Goal: Navigation & Orientation: Find specific page/section

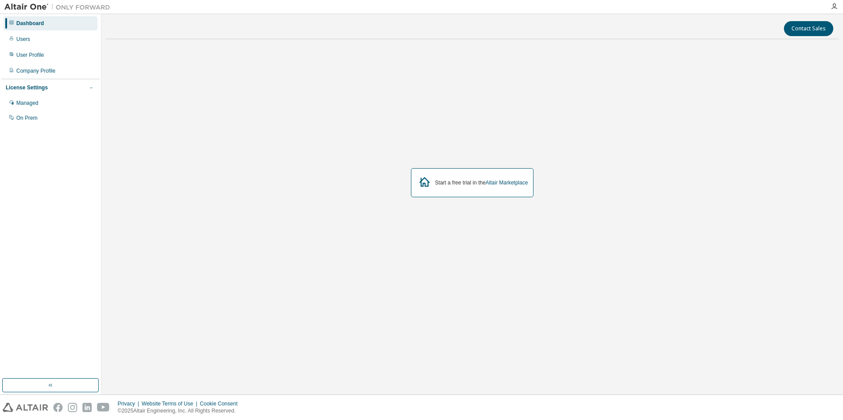
click at [89, 89] on icon "button" at bounding box center [91, 87] width 5 height 5
click at [89, 88] on icon "button" at bounding box center [91, 87] width 5 height 5
click at [31, 103] on div "Managed" at bounding box center [27, 103] width 22 height 7
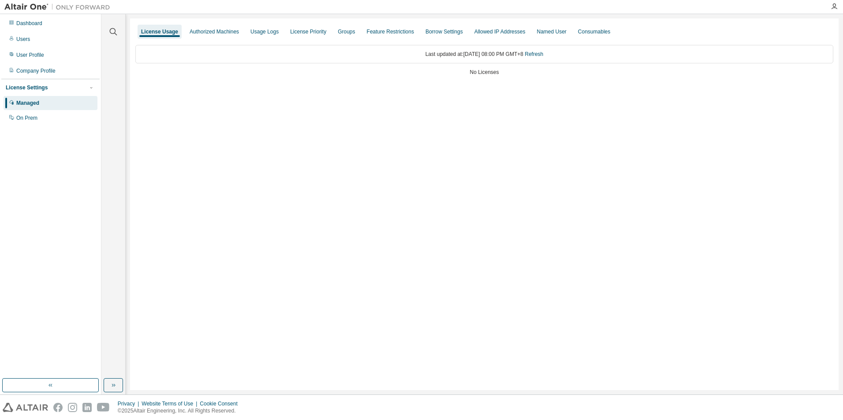
click at [153, 30] on div "License Usage" at bounding box center [159, 31] width 37 height 7
click at [219, 30] on div "Authorized Machines" at bounding box center [214, 31] width 49 height 7
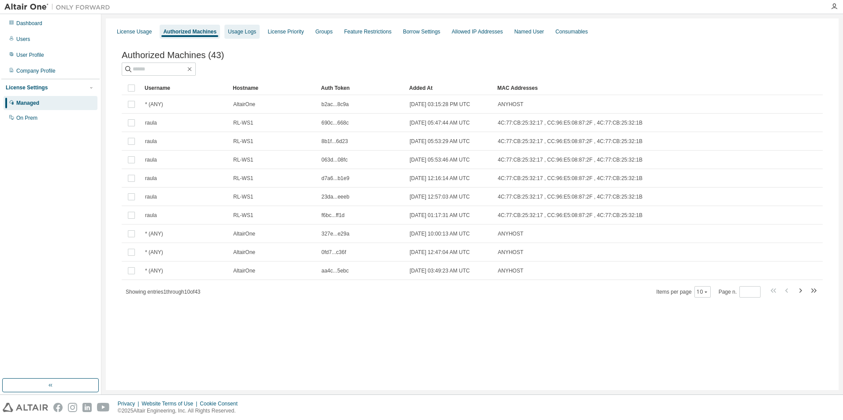
click at [234, 30] on div "Usage Logs" at bounding box center [242, 31] width 28 height 7
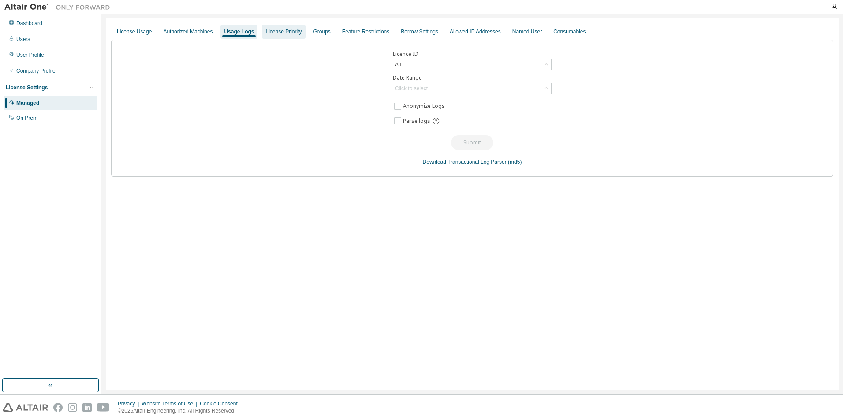
click at [273, 31] on div "License Priority" at bounding box center [283, 31] width 36 height 7
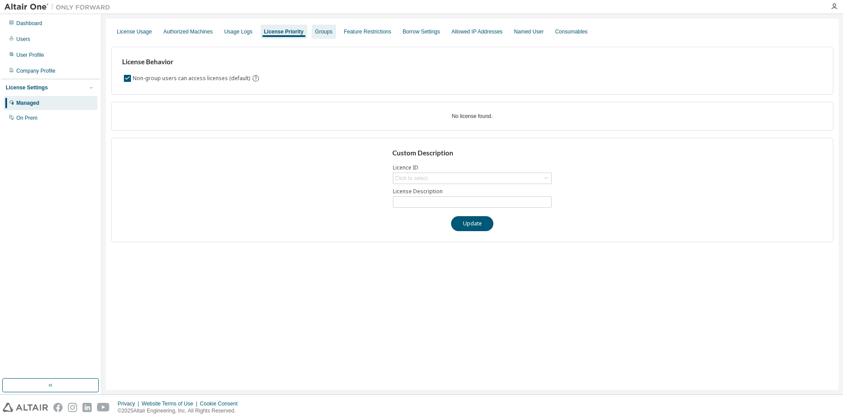
click at [324, 34] on div "Groups" at bounding box center [323, 31] width 17 height 7
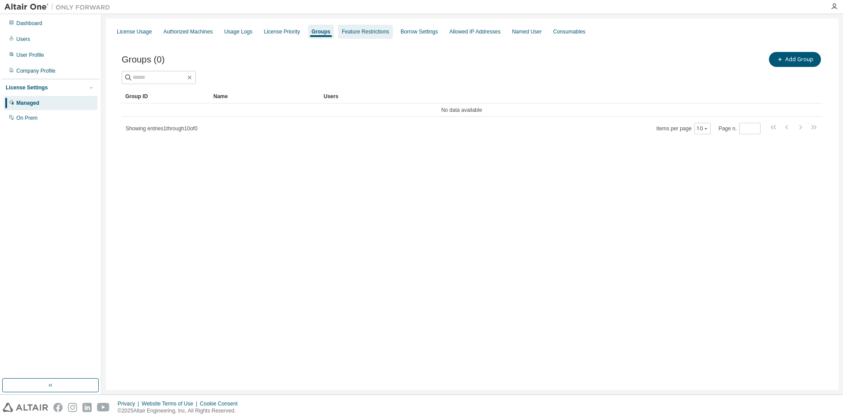
click at [361, 30] on div "Feature Restrictions" at bounding box center [365, 31] width 47 height 7
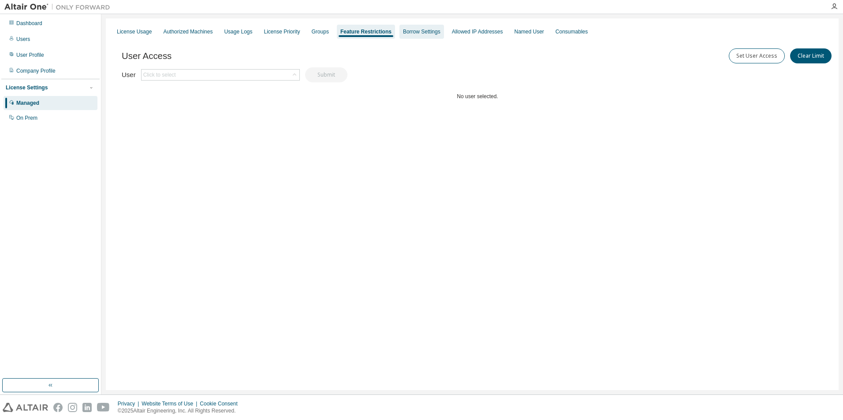
click at [417, 32] on div "Borrow Settings" at bounding box center [421, 31] width 37 height 7
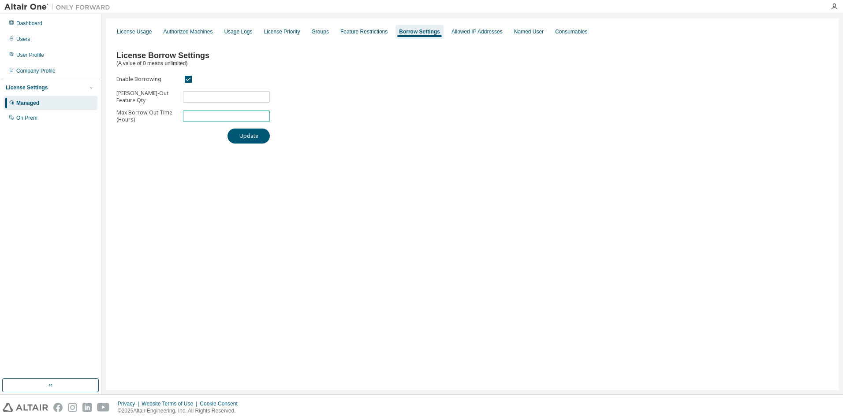
click at [193, 116] on input "*" at bounding box center [226, 116] width 82 height 7
click at [194, 115] on input "*" at bounding box center [226, 116] width 82 height 7
click at [472, 27] on div "Allowed IP Addresses" at bounding box center [477, 32] width 58 height 14
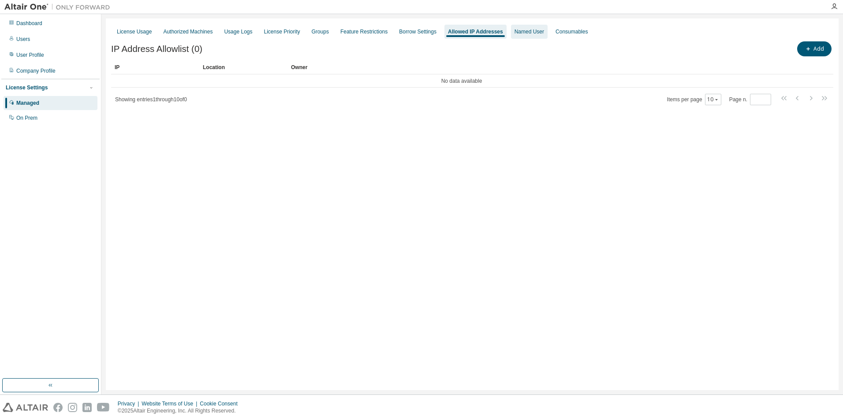
click at [526, 34] on div "Named User" at bounding box center [529, 31] width 30 height 7
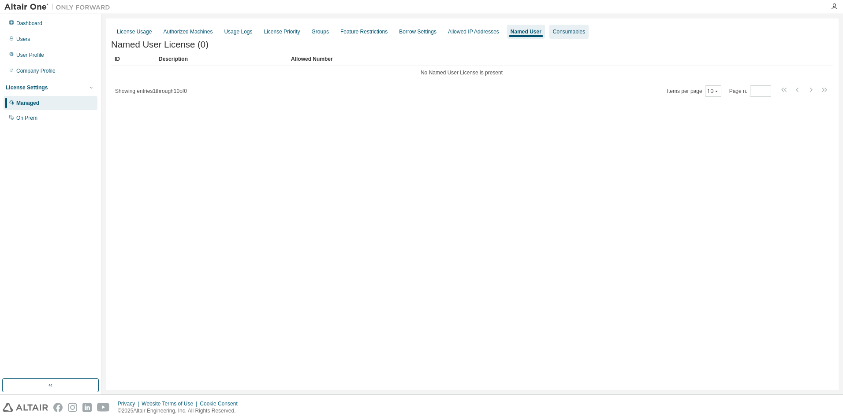
click at [565, 32] on div "Consumables" at bounding box center [569, 31] width 32 height 7
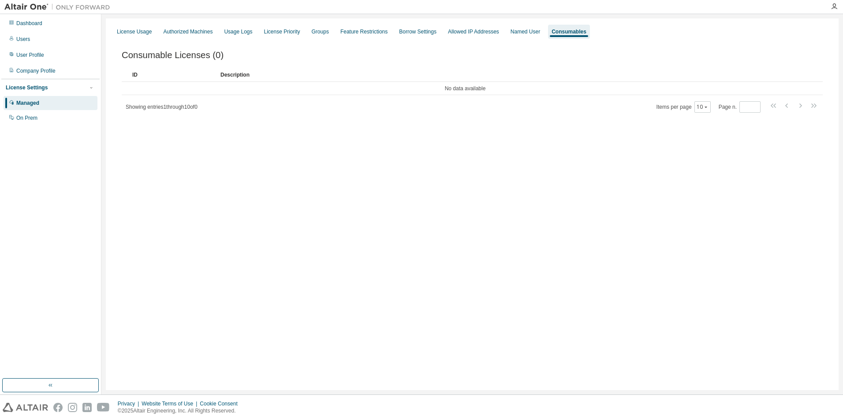
click at [132, 32] on div "License Usage" at bounding box center [134, 31] width 35 height 7
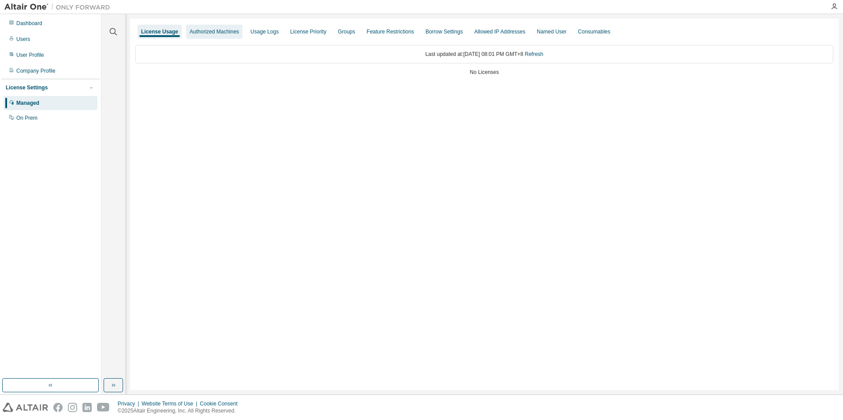
click at [203, 25] on div "Authorized Machines" at bounding box center [214, 32] width 56 height 14
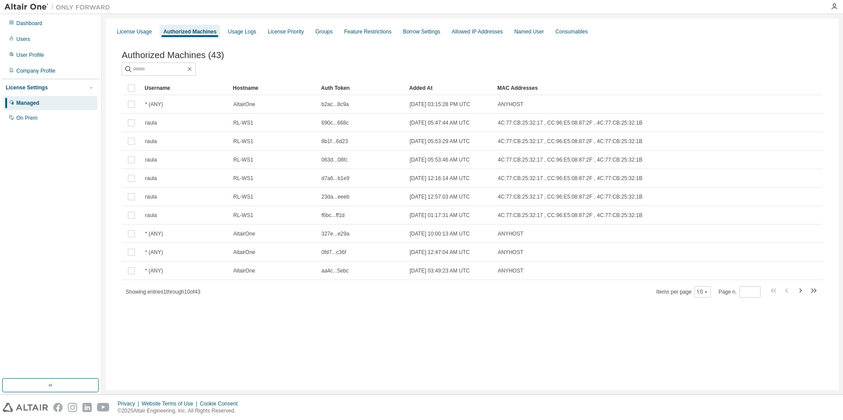
click at [283, 52] on div "Authorized Machines (43)" at bounding box center [472, 55] width 701 height 10
click at [245, 30] on div "Usage Logs" at bounding box center [242, 31] width 28 height 7
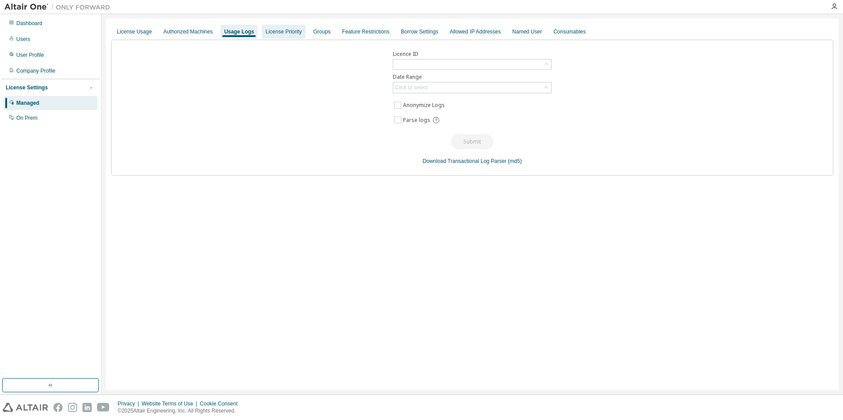
click at [281, 31] on div "License Priority" at bounding box center [283, 31] width 36 height 7
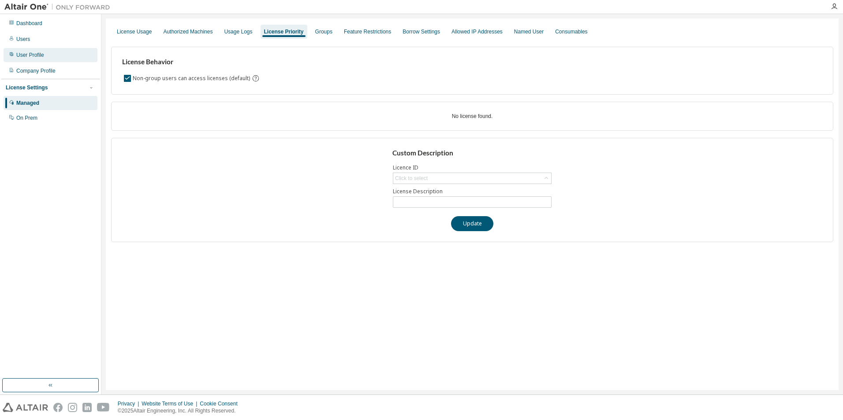
click at [30, 54] on div "User Profile" at bounding box center [30, 55] width 28 height 7
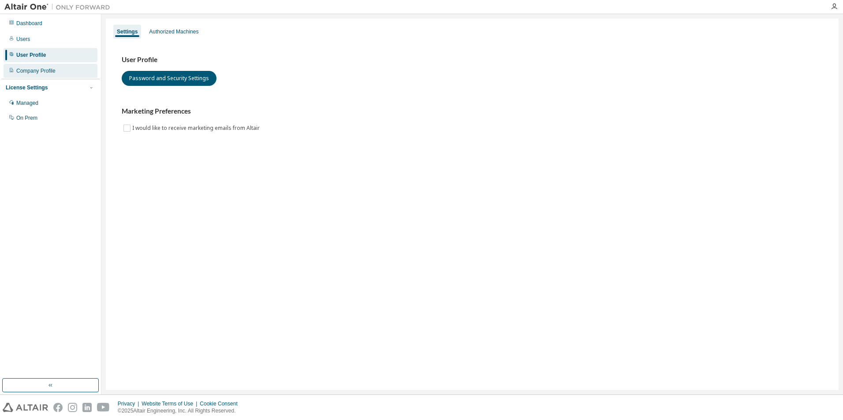
click at [35, 70] on div "Company Profile" at bounding box center [35, 70] width 39 height 7
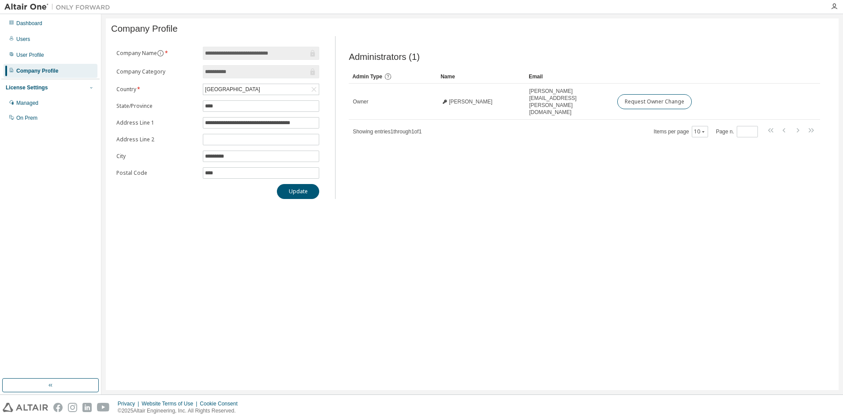
click at [87, 88] on button "button" at bounding box center [91, 88] width 8 height 8
click at [32, 119] on div "On Prem" at bounding box center [26, 118] width 21 height 7
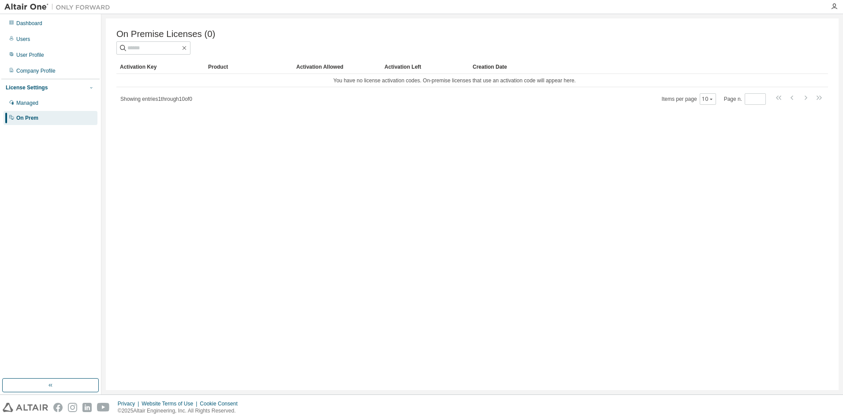
click at [93, 87] on icon "button" at bounding box center [91, 87] width 5 height 5
